Goal: Browse casually: Explore the website without a specific task or goal

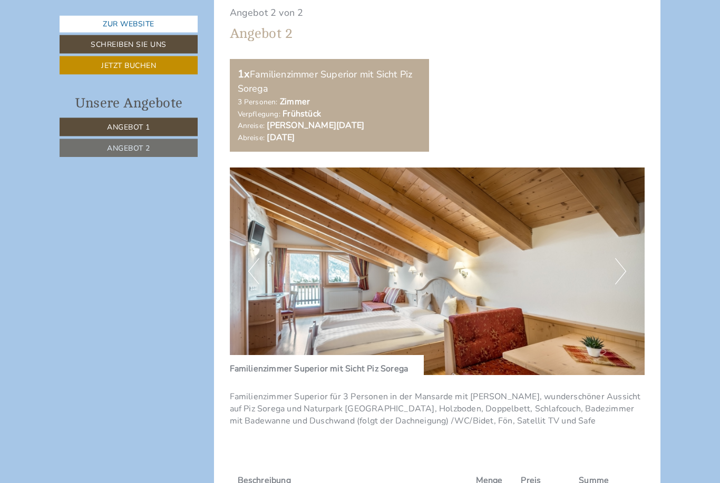
scroll to position [1370, 0]
click at [616, 260] on button "Next" at bounding box center [620, 271] width 11 height 26
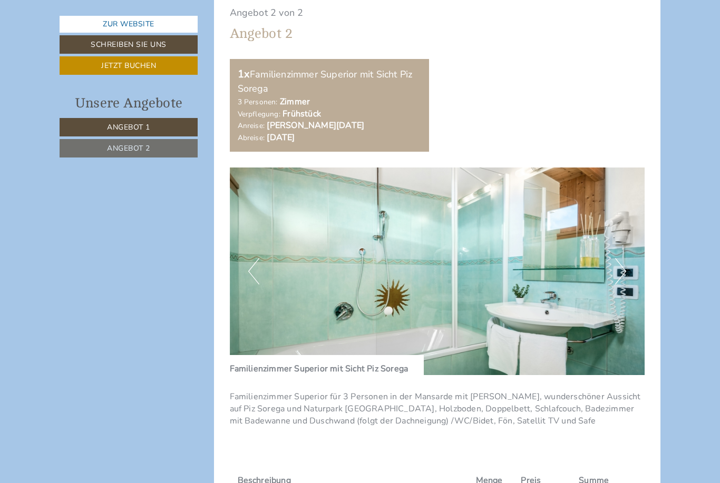
click at [622, 262] on button "Next" at bounding box center [620, 271] width 11 height 26
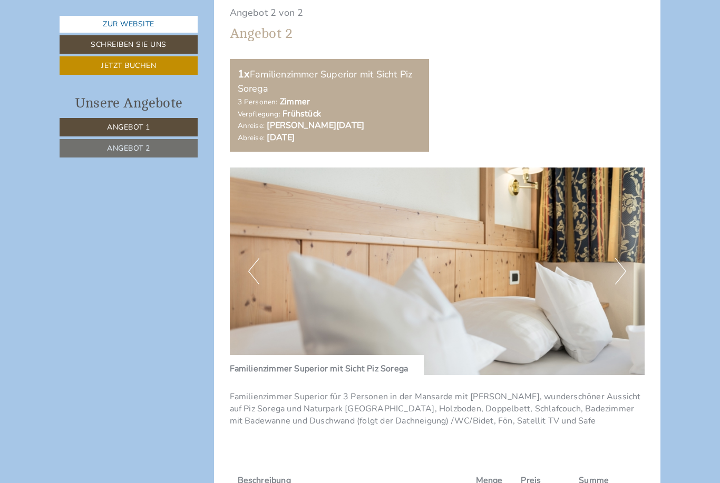
click at [623, 261] on button "Next" at bounding box center [620, 271] width 11 height 26
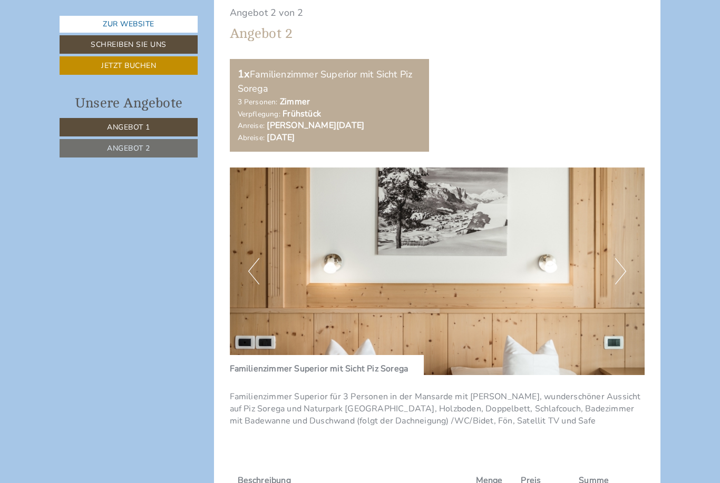
click at [620, 263] on button "Next" at bounding box center [620, 271] width 11 height 26
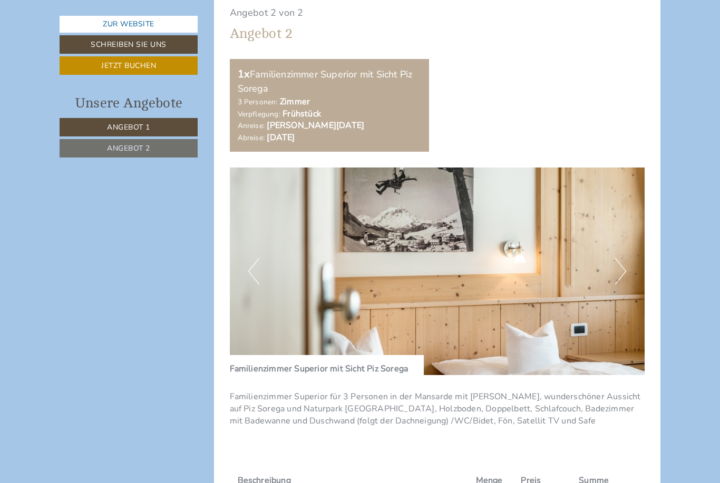
click at [618, 262] on button "Next" at bounding box center [620, 271] width 11 height 26
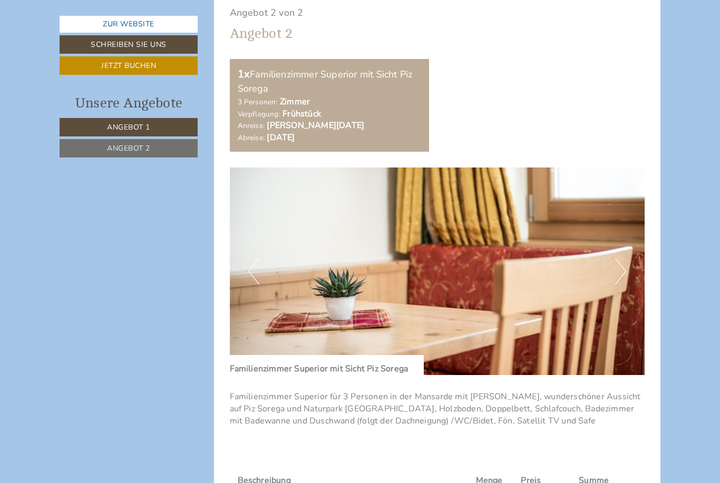
click at [621, 263] on button "Next" at bounding box center [620, 271] width 11 height 26
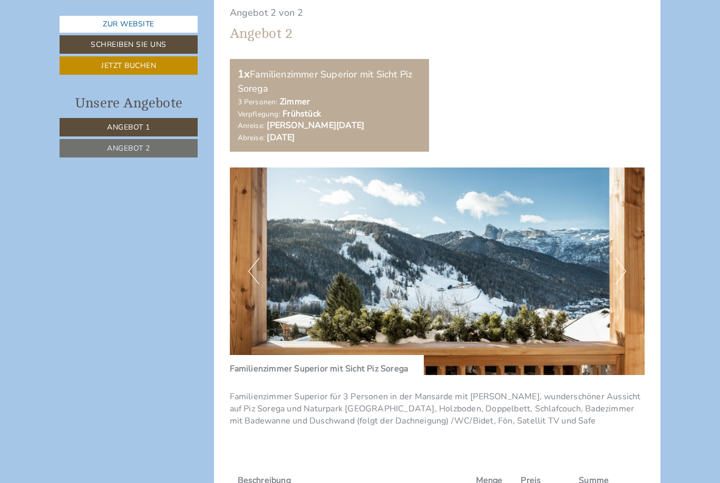
click at [623, 264] on button "Next" at bounding box center [620, 271] width 11 height 26
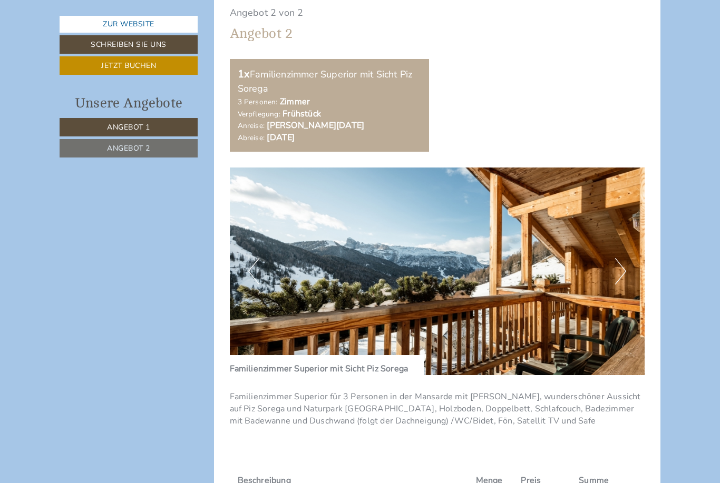
click at [260, 256] on img at bounding box center [437, 272] width 415 height 208
click at [264, 259] on img at bounding box center [437, 272] width 415 height 208
click at [625, 260] on button "Next" at bounding box center [620, 271] width 11 height 26
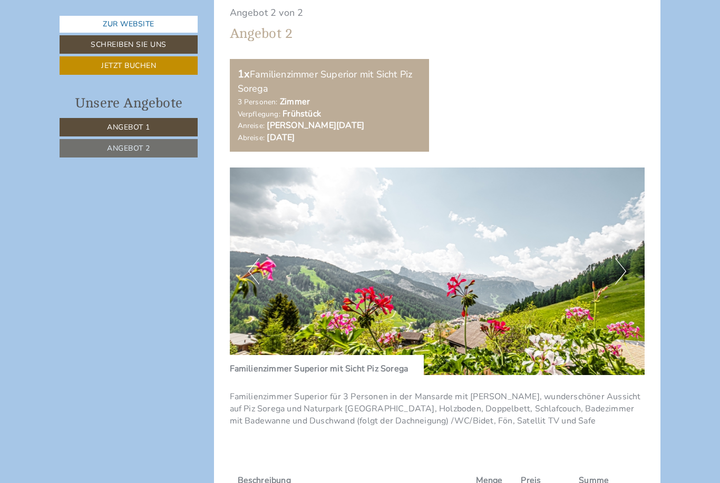
click at [626, 259] on img at bounding box center [437, 272] width 415 height 208
click at [622, 259] on button "Next" at bounding box center [620, 271] width 11 height 26
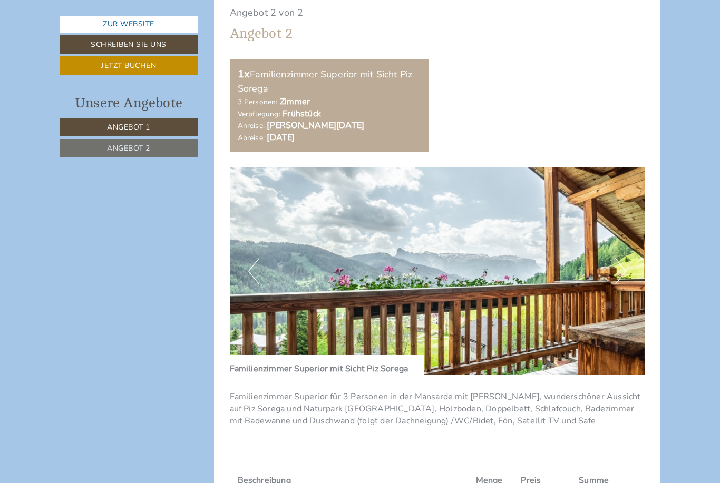
click at [623, 258] on button "Next" at bounding box center [620, 271] width 11 height 26
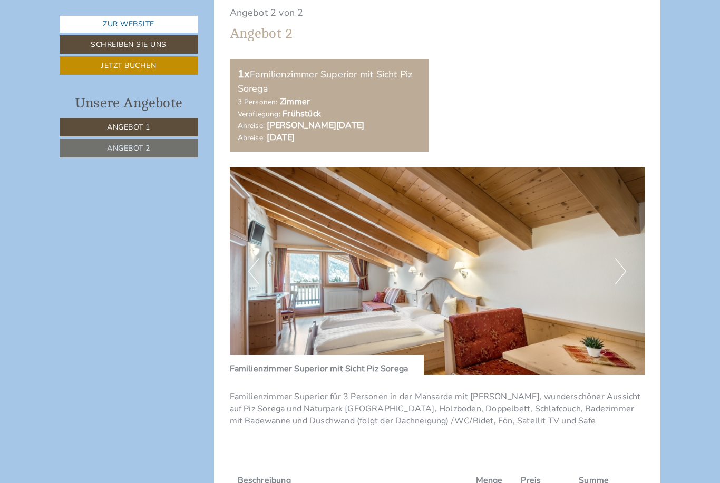
click at [629, 256] on img at bounding box center [437, 272] width 415 height 208
click at [627, 254] on img at bounding box center [437, 272] width 415 height 208
click at [622, 258] on button "Next" at bounding box center [620, 271] width 11 height 26
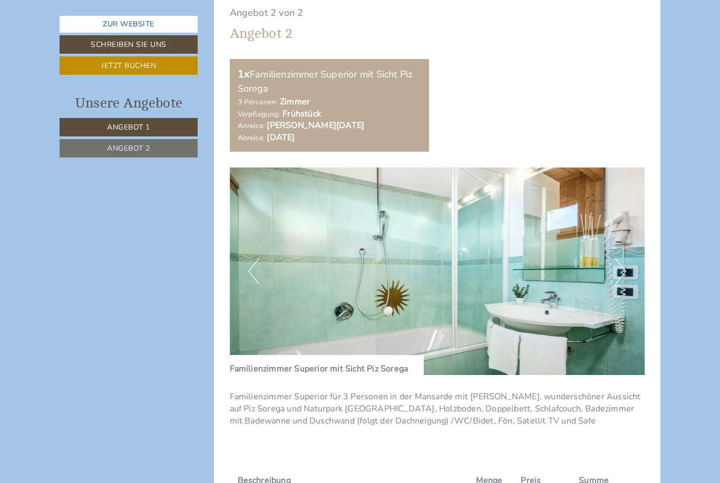
click at [624, 258] on button "Next" at bounding box center [620, 271] width 11 height 26
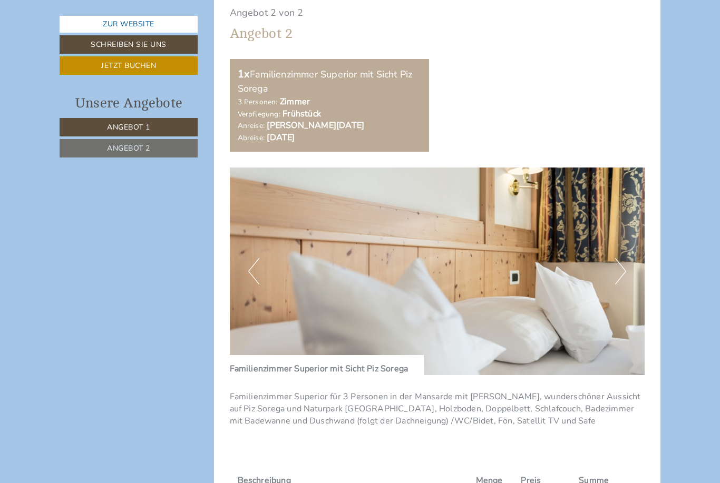
click at [623, 258] on button "Next" at bounding box center [620, 271] width 11 height 26
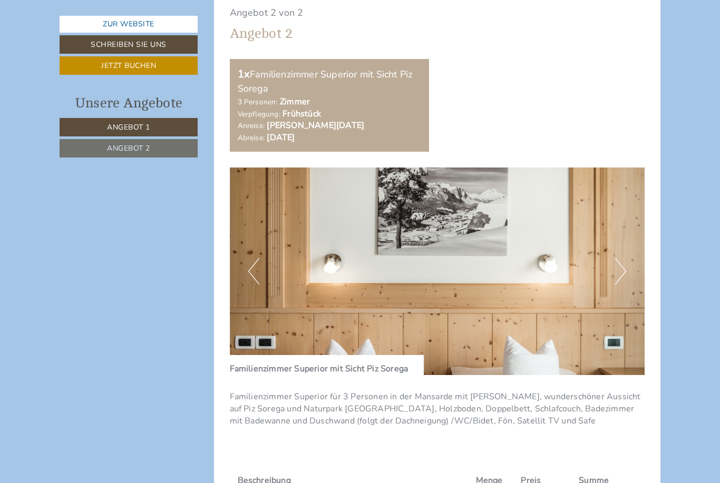
click at [623, 258] on button "Next" at bounding box center [620, 271] width 11 height 26
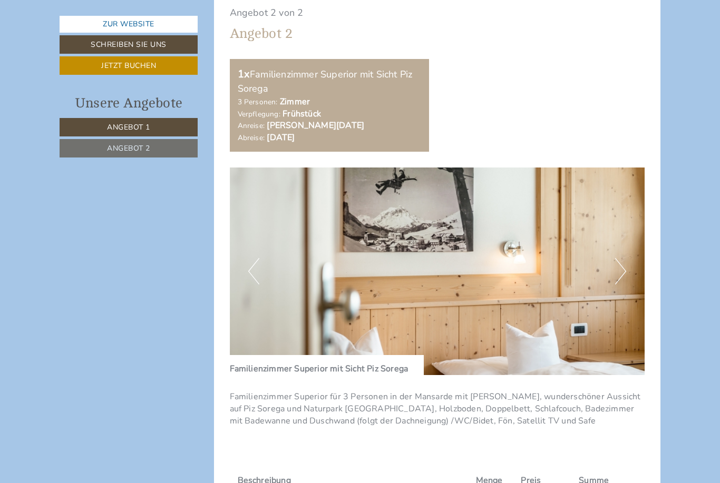
click at [625, 258] on button "Next" at bounding box center [620, 271] width 11 height 26
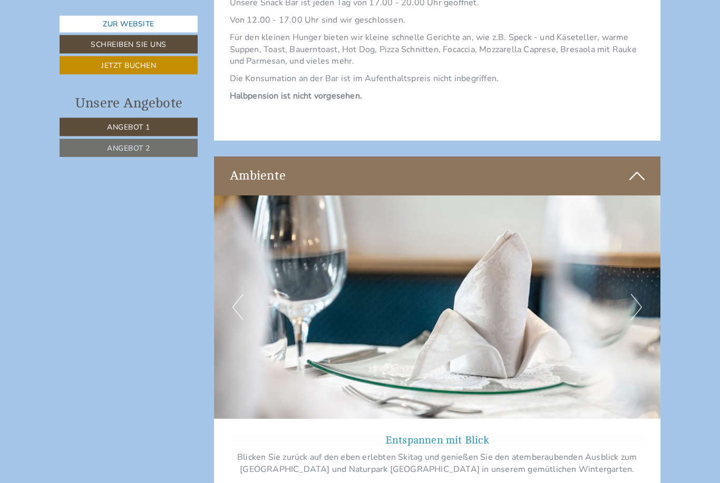
scroll to position [2367, 0]
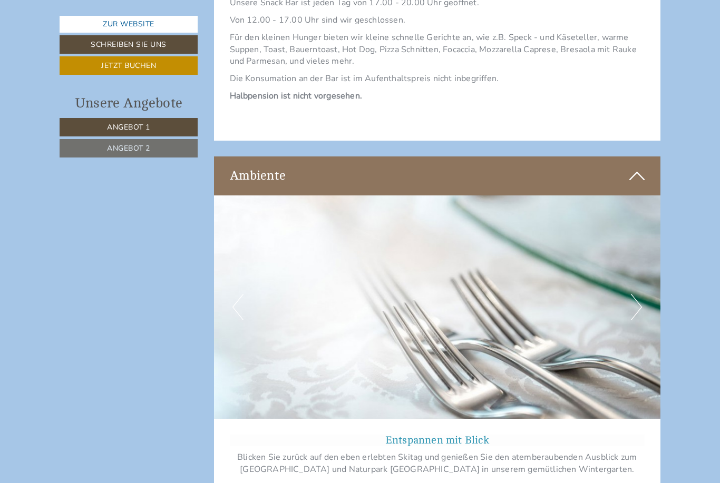
click at [632, 294] on button "Next" at bounding box center [636, 307] width 11 height 26
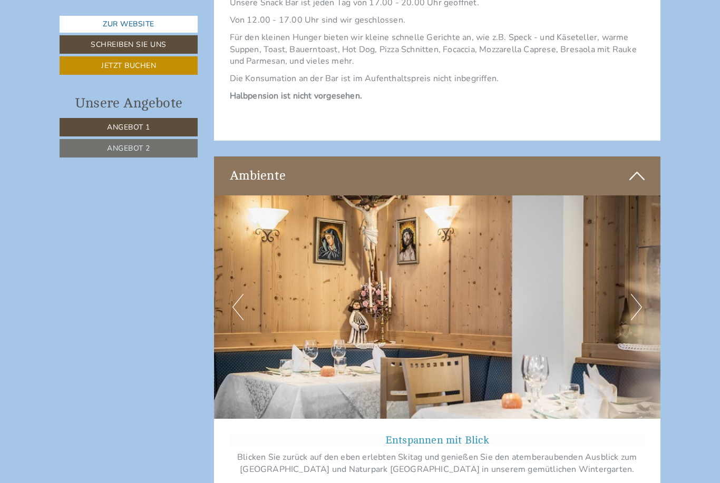
click at [645, 286] on img at bounding box center [437, 306] width 447 height 223
click at [637, 294] on button "Next" at bounding box center [636, 307] width 11 height 26
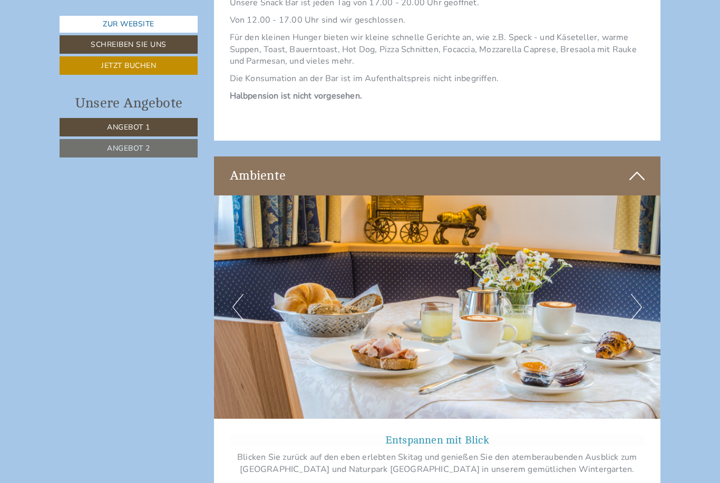
click at [635, 294] on button "Next" at bounding box center [636, 307] width 11 height 26
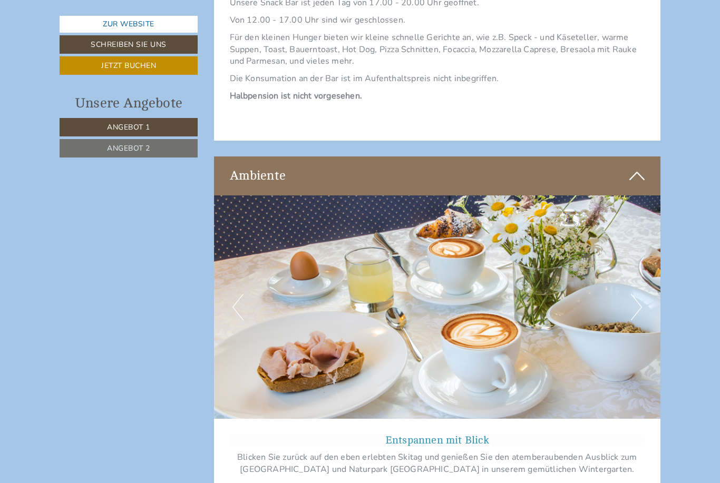
click at [646, 279] on img at bounding box center [437, 306] width 447 height 223
click at [642, 279] on img at bounding box center [437, 306] width 447 height 223
click at [635, 294] on button "Next" at bounding box center [636, 307] width 11 height 26
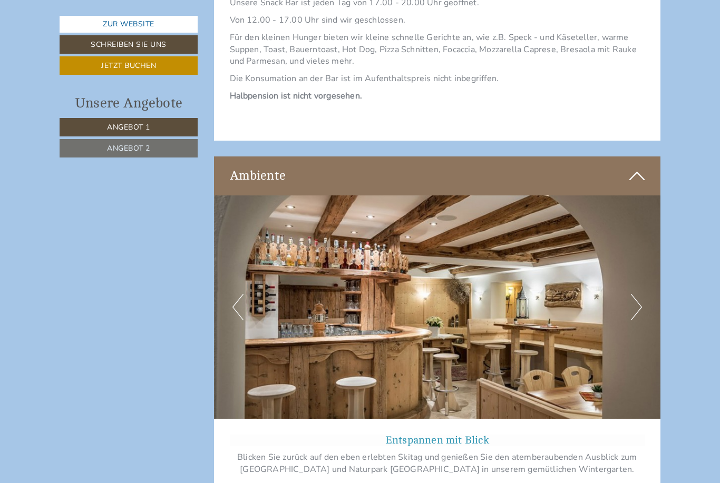
click at [633, 294] on button "Next" at bounding box center [636, 307] width 11 height 26
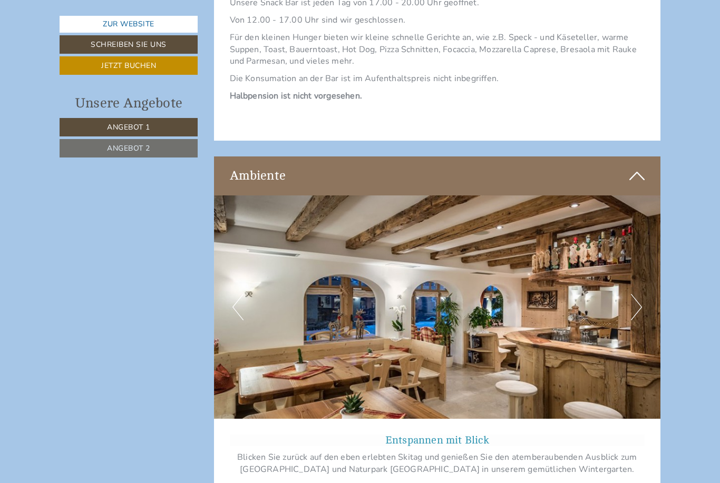
click at [637, 294] on button "Next" at bounding box center [636, 307] width 11 height 26
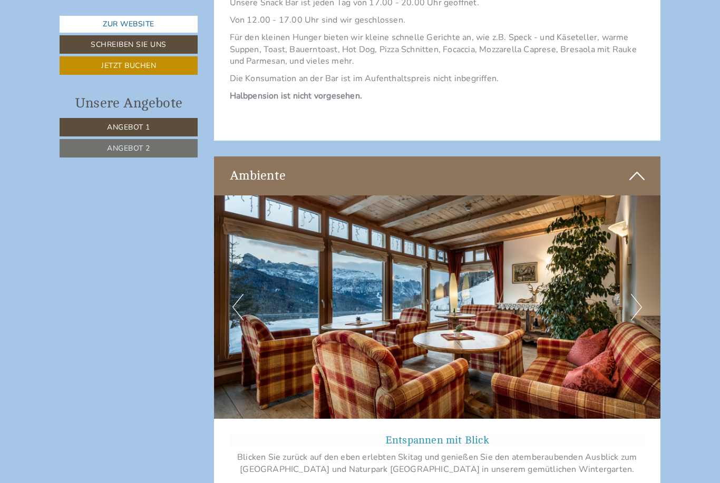
click at [634, 294] on button "Next" at bounding box center [636, 307] width 11 height 26
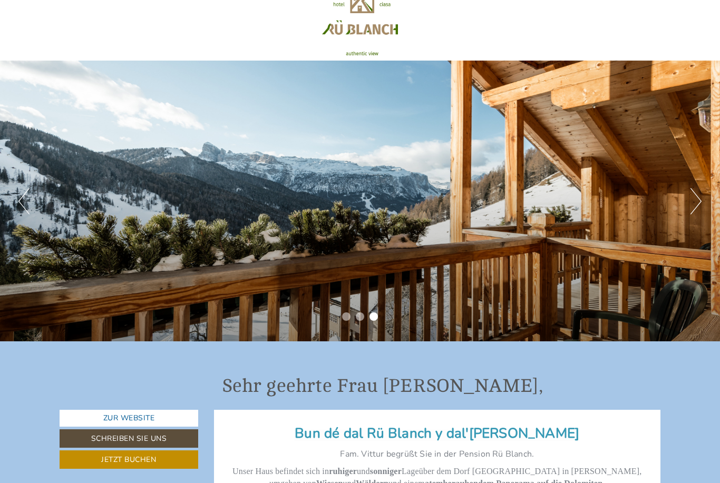
scroll to position [0, 0]
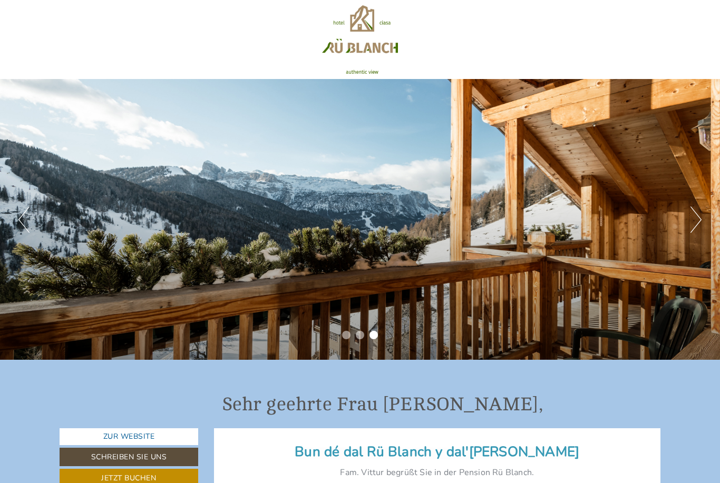
click at [691, 224] on button "Next" at bounding box center [695, 220] width 11 height 26
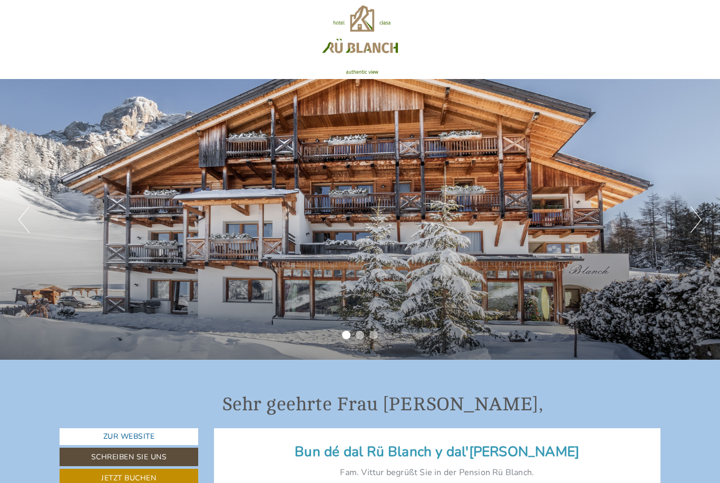
click at [691, 223] on button "Next" at bounding box center [695, 220] width 11 height 26
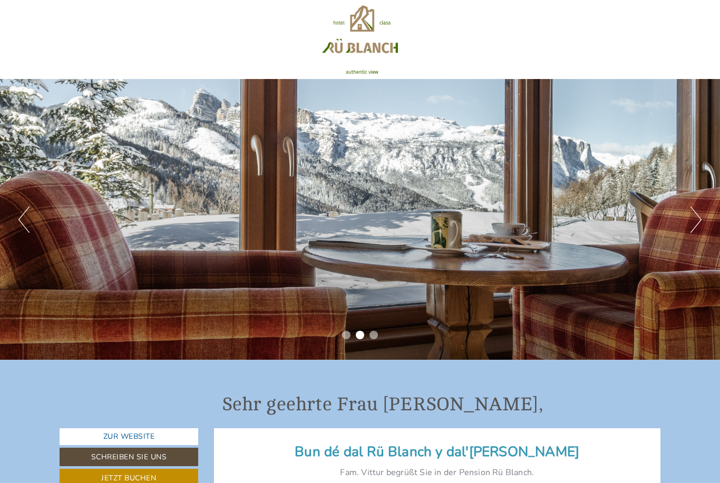
click at [691, 224] on button "Next" at bounding box center [695, 220] width 11 height 26
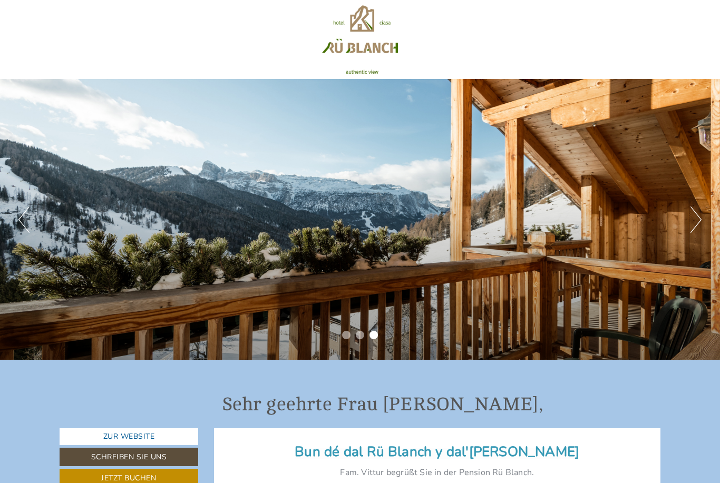
click at [691, 230] on button "Next" at bounding box center [695, 220] width 11 height 26
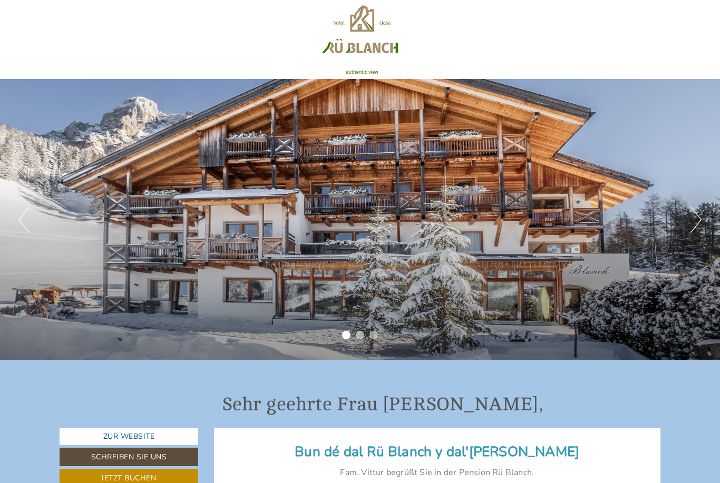
click at [694, 227] on button "Next" at bounding box center [695, 220] width 11 height 26
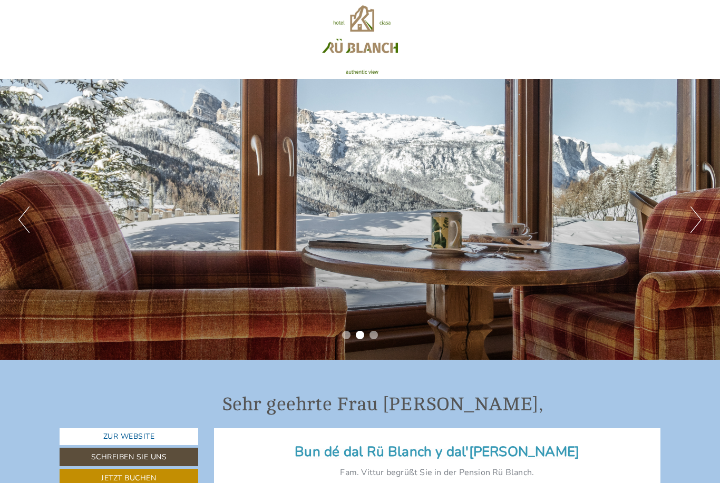
click at [691, 228] on button "Next" at bounding box center [695, 220] width 11 height 26
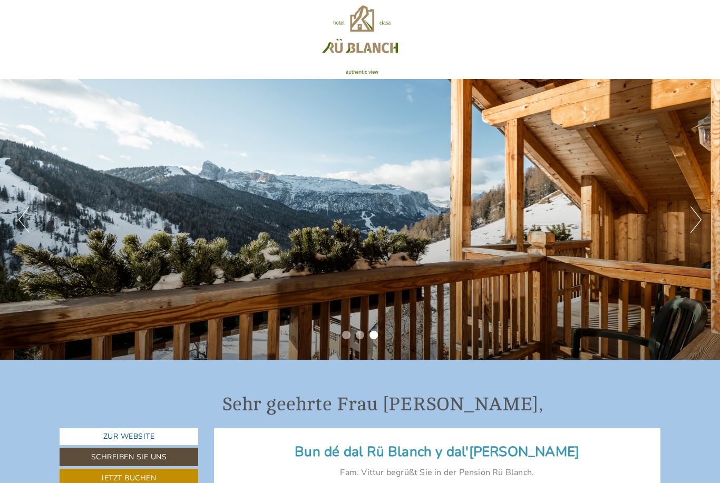
click at [692, 227] on button "Next" at bounding box center [695, 220] width 11 height 26
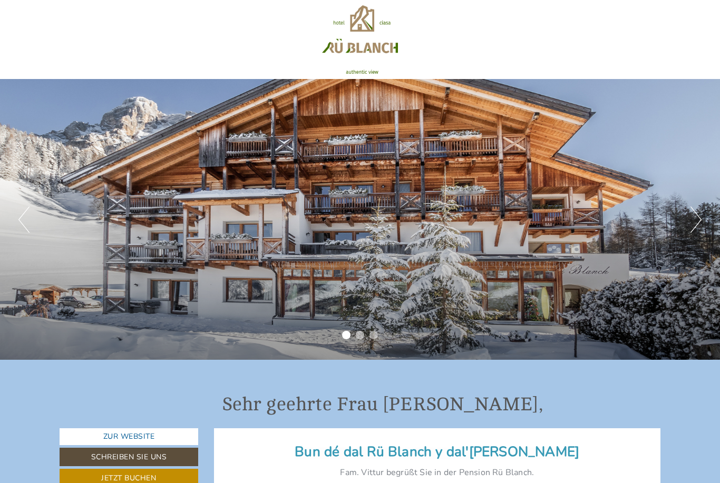
click at [690, 226] on button "Next" at bounding box center [695, 220] width 11 height 26
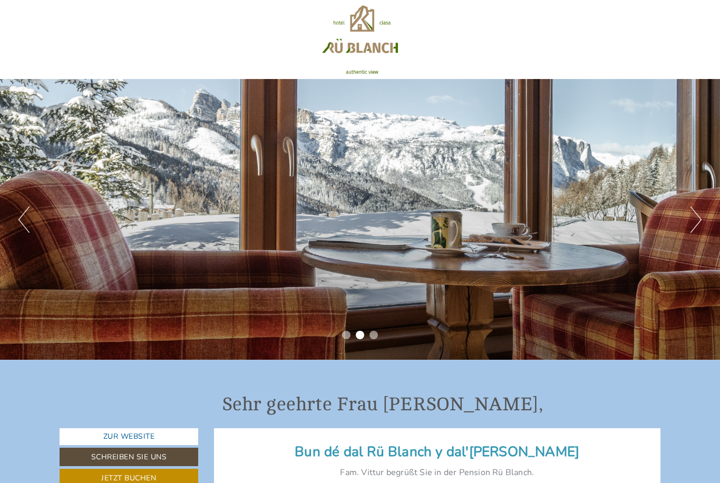
click at [695, 227] on button "Next" at bounding box center [695, 220] width 11 height 26
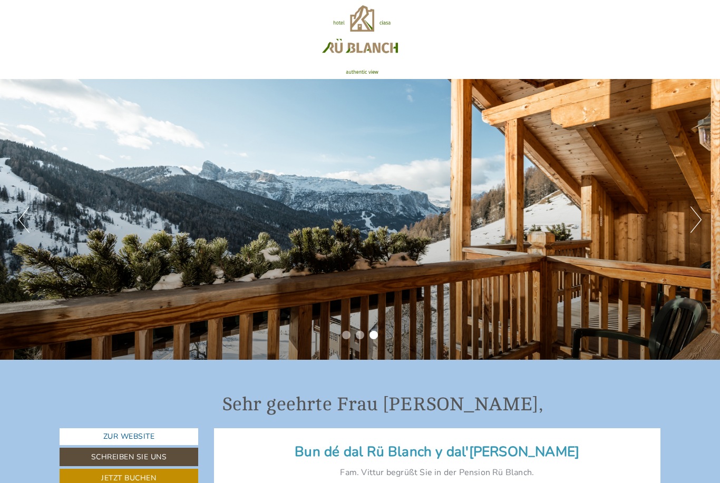
click at [699, 227] on button "Next" at bounding box center [695, 220] width 11 height 26
